Goal: Information Seeking & Learning: Find specific fact

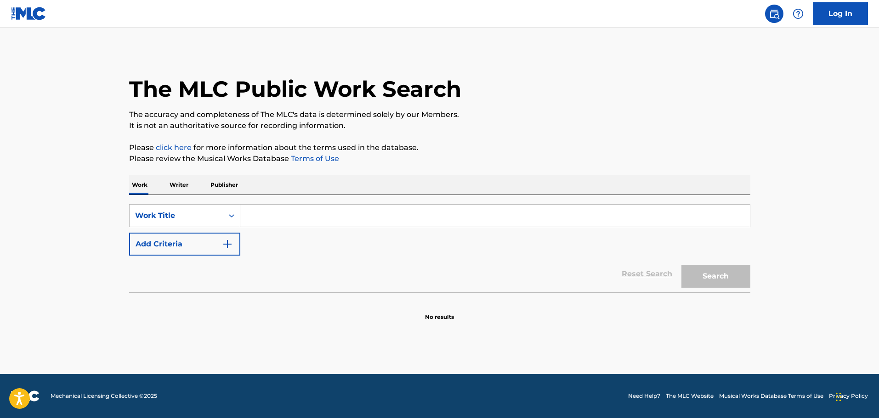
click at [318, 221] on input "Search Form" at bounding box center [494, 216] width 509 height 22
paste input "MERRY CHRISTMAS, MERRY CHRISTMAS"
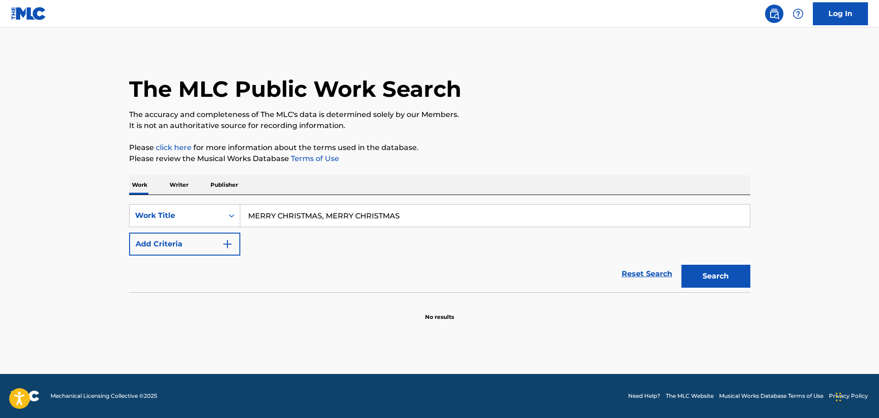
type input "MERRY CHRISTMAS, MERRY CHRISTMAS"
click at [186, 257] on div "Reset Search Search" at bounding box center [439, 274] width 621 height 37
click at [238, 247] on button "Add Criteria" at bounding box center [184, 244] width 111 height 23
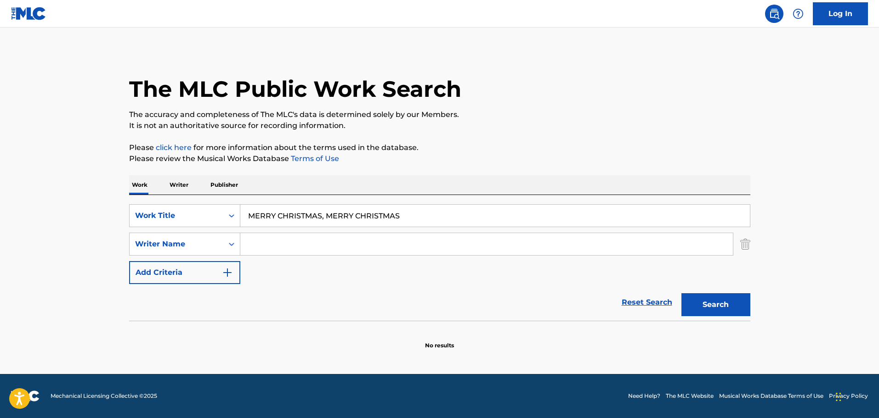
click at [318, 256] on div "SearchWithCriteria4fec53d1-20da-4815-bb54-4a03699fd566 Work Title MERRY CHRISTM…" at bounding box center [439, 244] width 621 height 80
click at [321, 250] on input "Search Form" at bounding box center [486, 244] width 492 height 22
paste input "[PERSON_NAME]"
type input "[PERSON_NAME]"
click at [723, 299] on button "Search" at bounding box center [715, 305] width 69 height 23
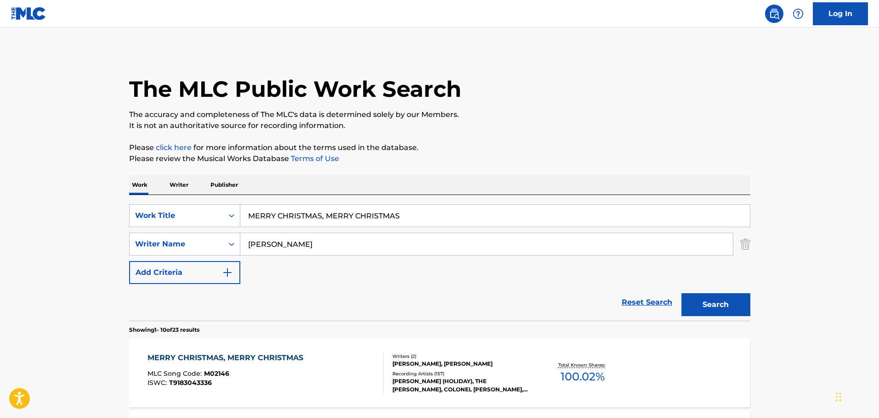
click at [288, 388] on div "MERRY CHRISTMAS, MERRY CHRISTMAS MLC Song Code : M02146 ISWC : T9183043336" at bounding box center [227, 373] width 160 height 41
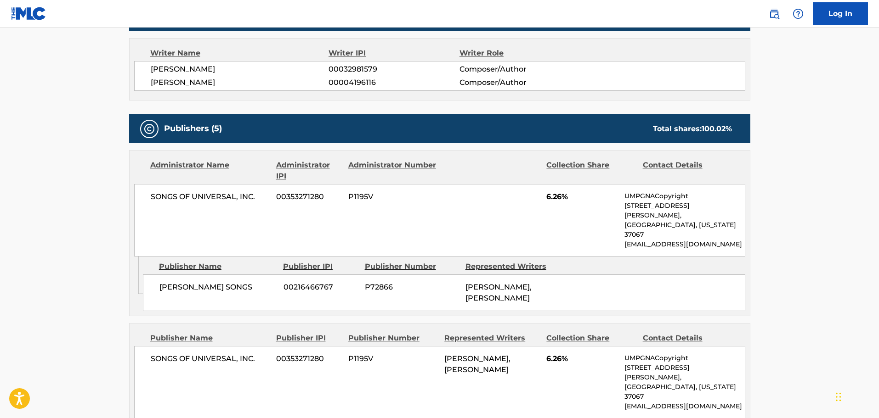
scroll to position [92, 0]
